Goal: Find specific page/section: Find specific page/section

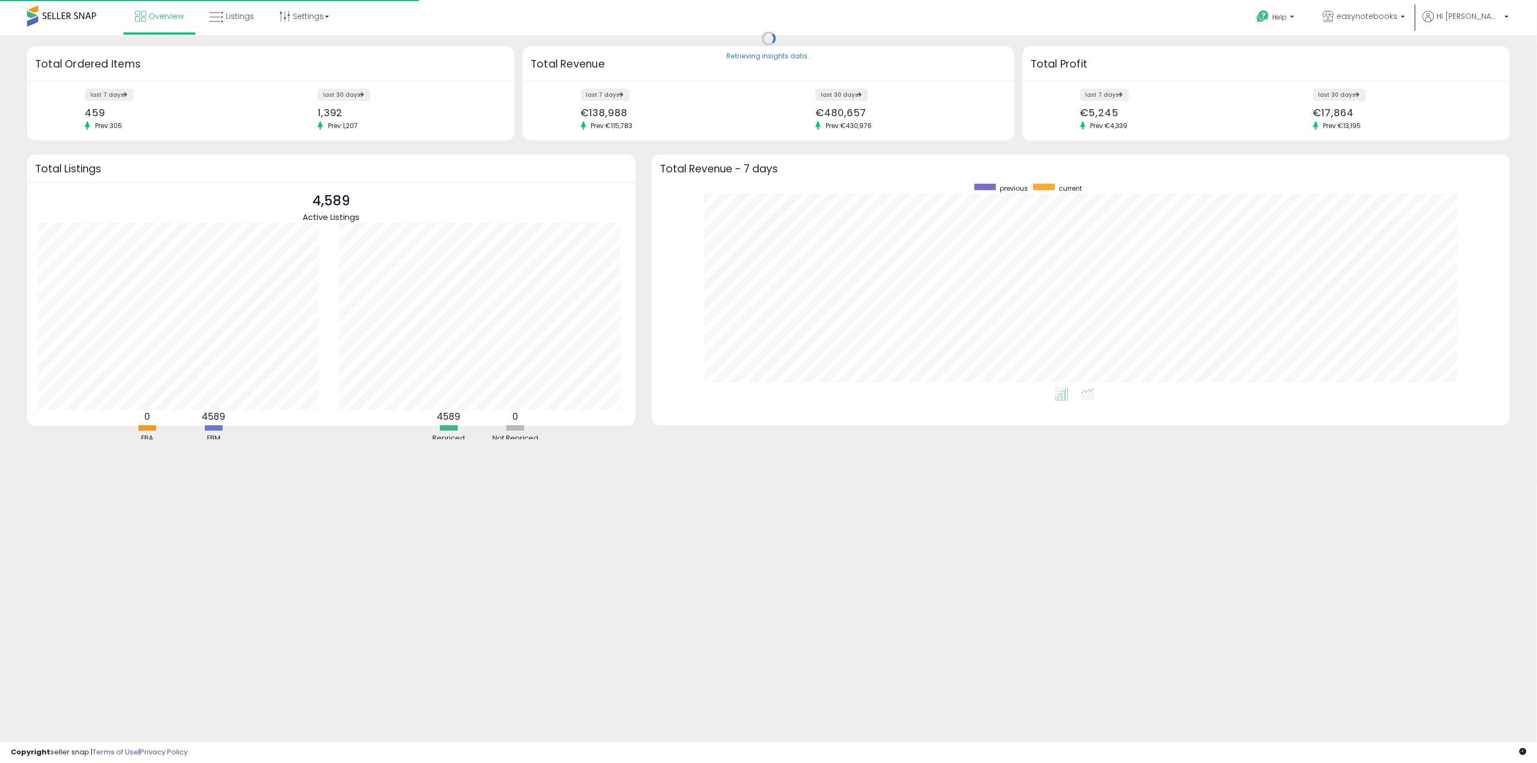
scroll to position [204, 837]
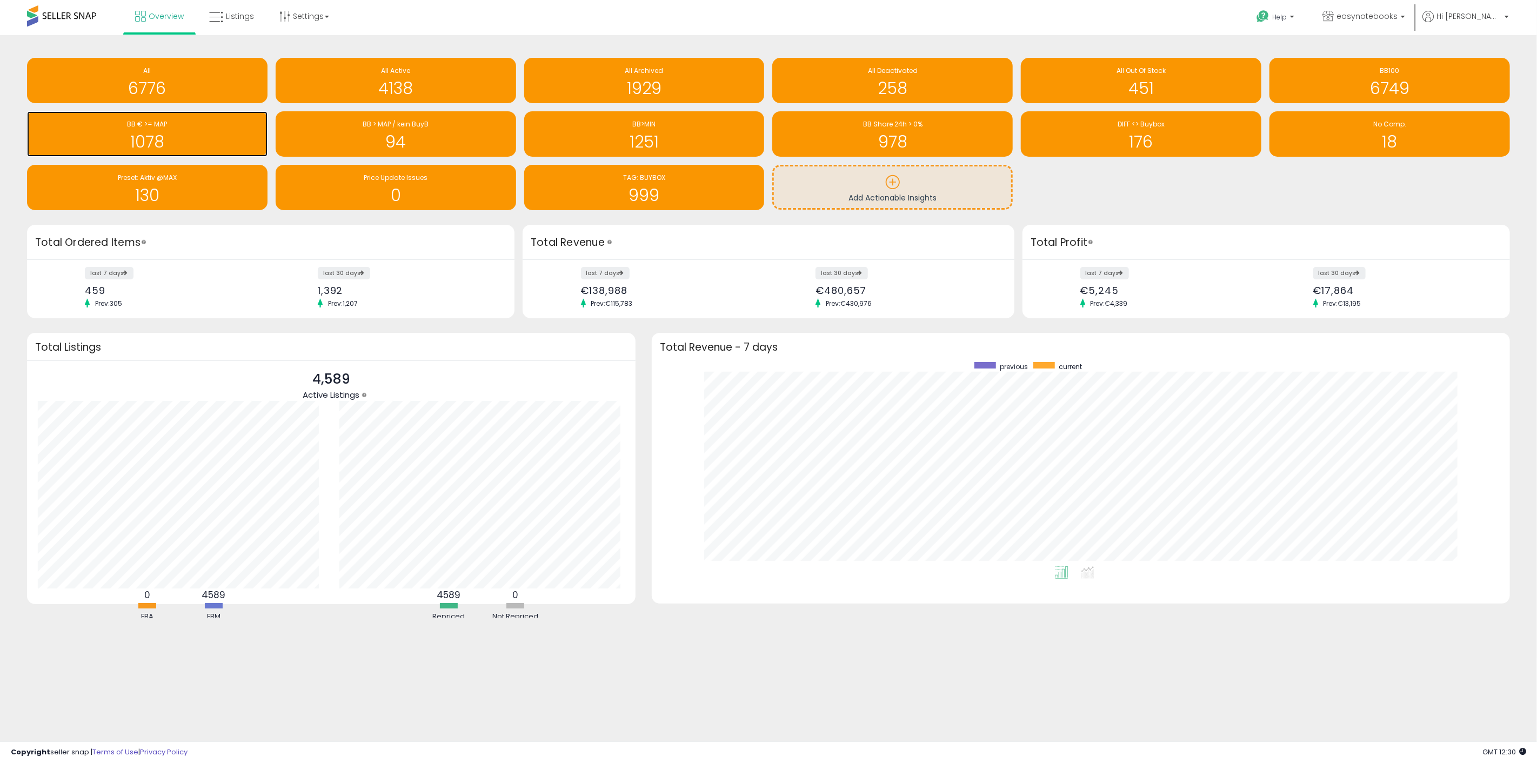
click at [109, 138] on h1 "1078" at bounding box center [147, 142] width 230 height 18
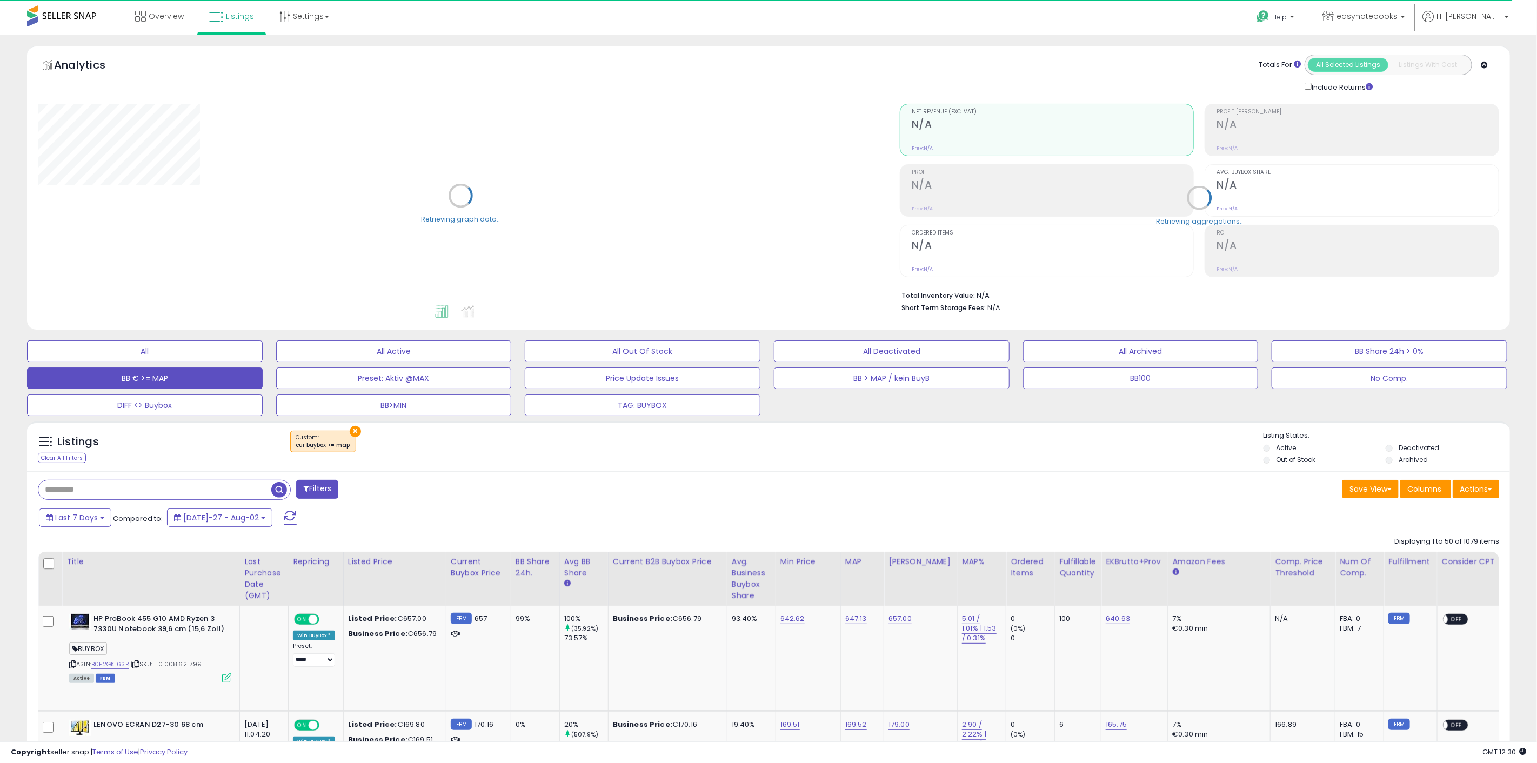
select select "**"
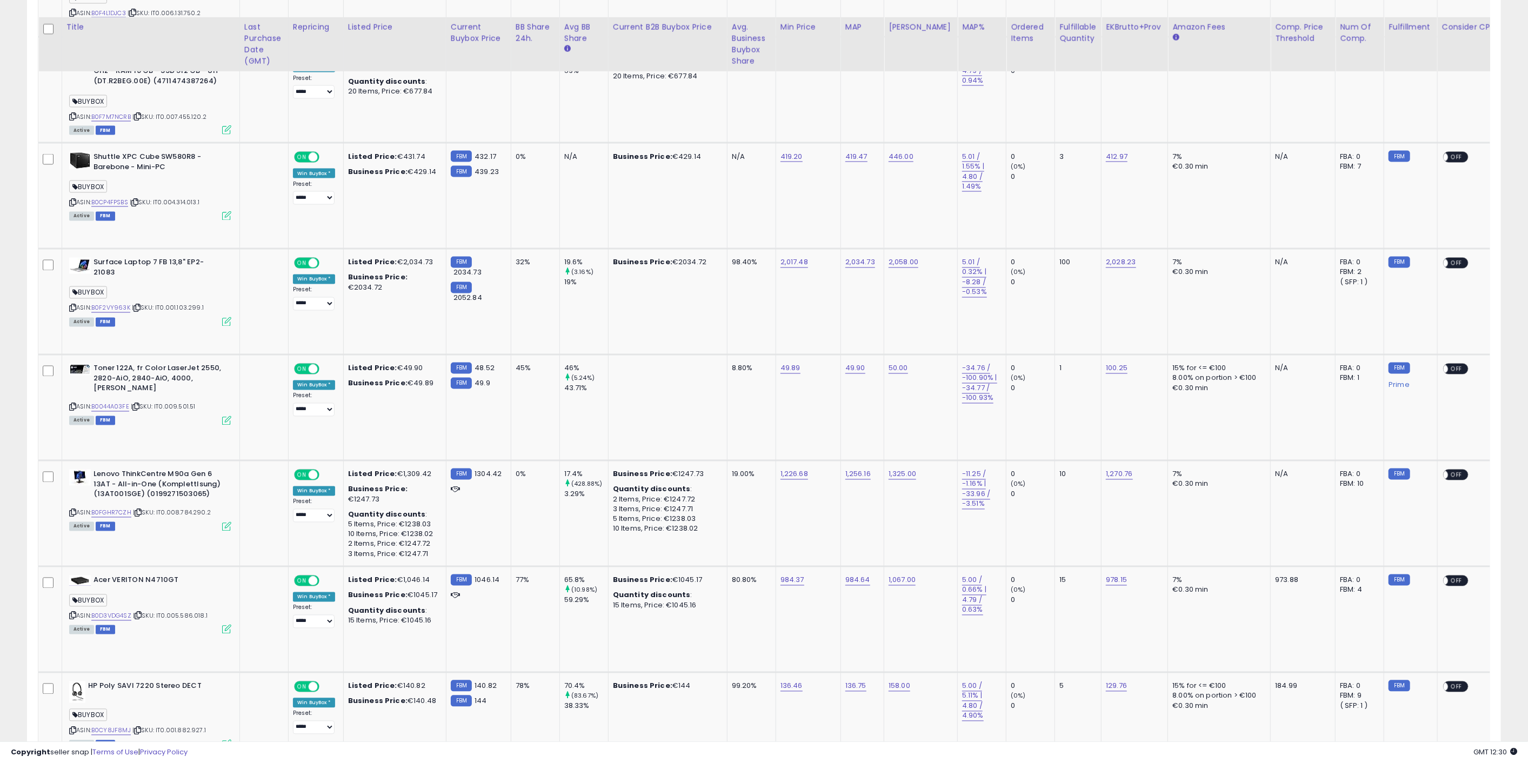
scroll to position [1681, 0]
